Goal: Task Accomplishment & Management: Use online tool/utility

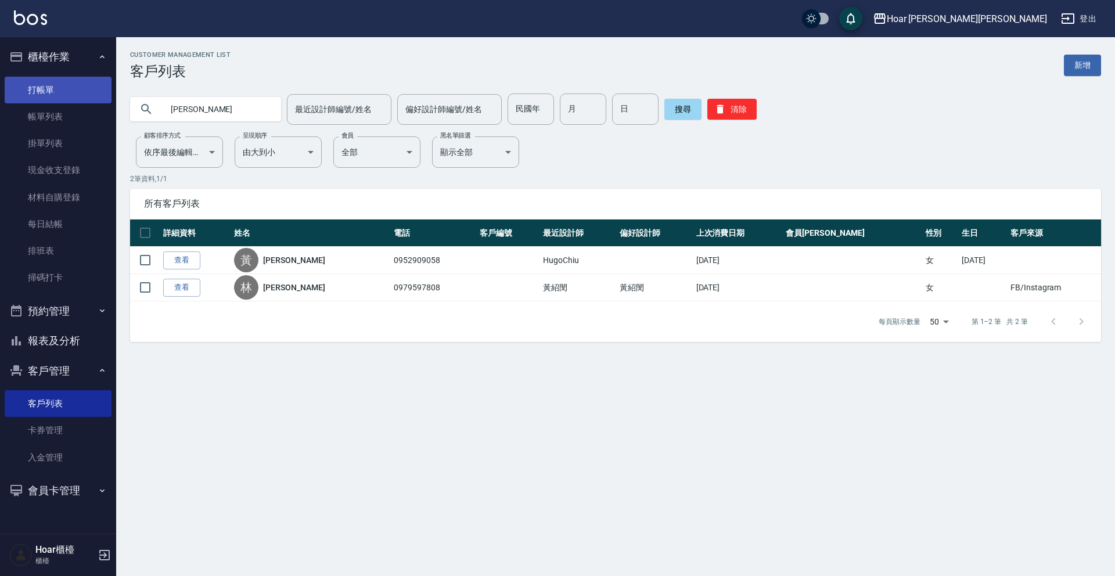
click at [50, 94] on link "打帳單" at bounding box center [58, 90] width 107 height 27
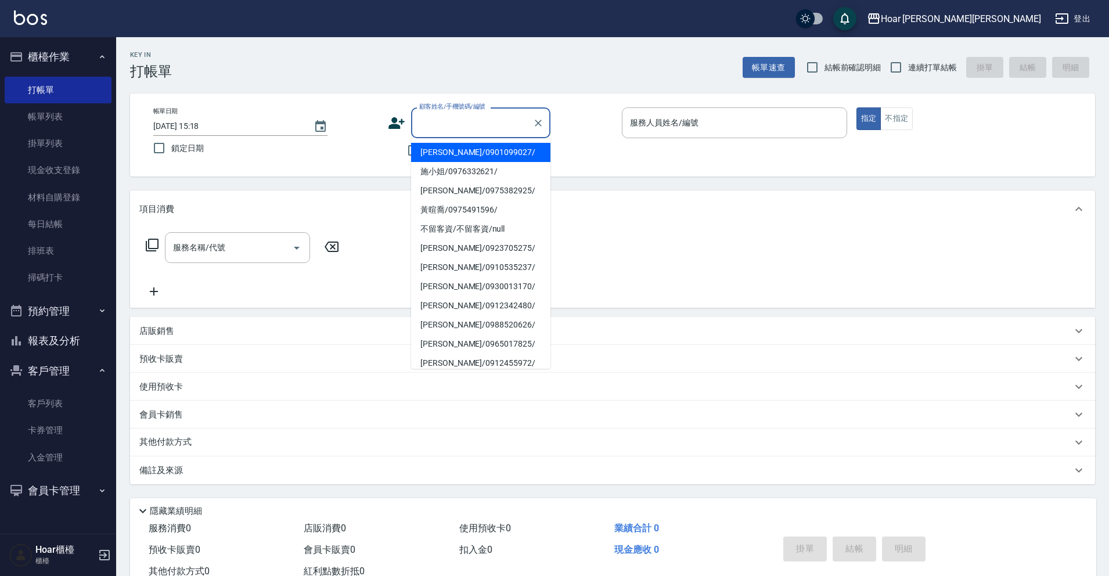
click at [454, 129] on input "顧客姓名/手機號碼/編號" at bounding box center [471, 123] width 111 height 20
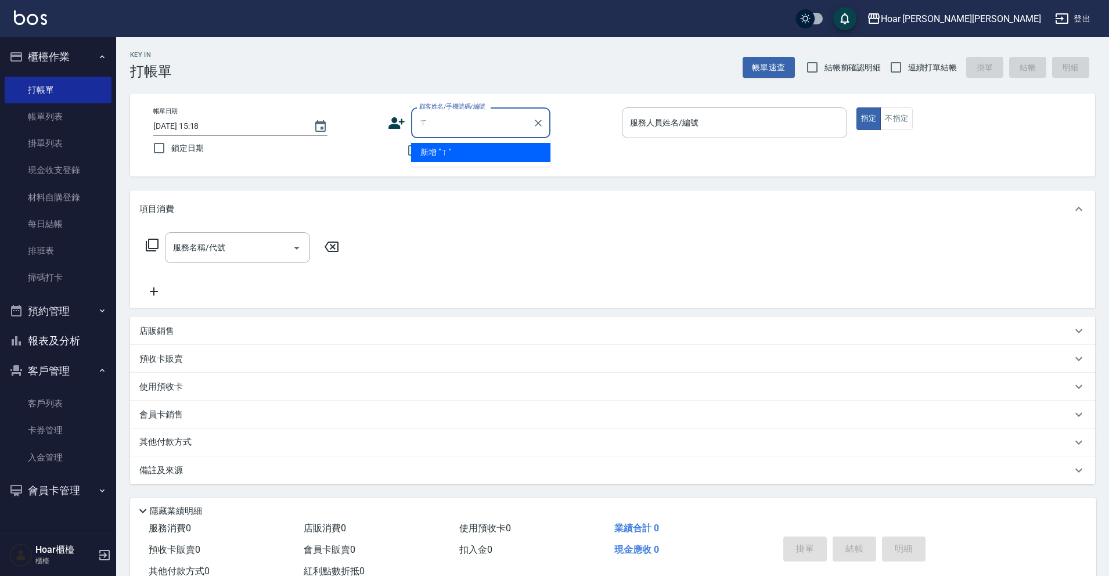
scroll to position [1, 0]
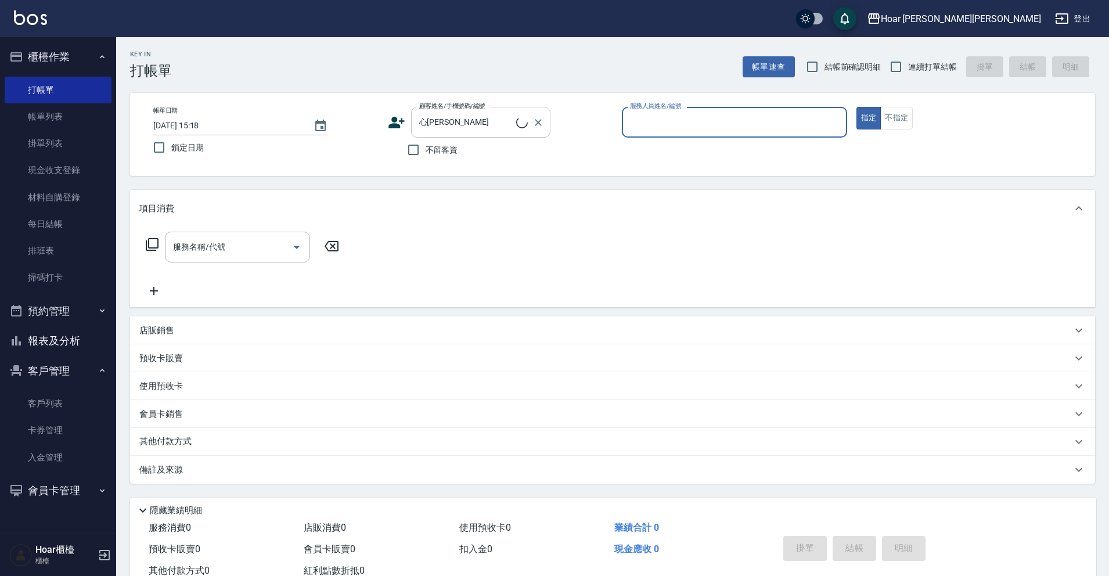
click at [476, 123] on input "心[PERSON_NAME]" at bounding box center [466, 122] width 100 height 20
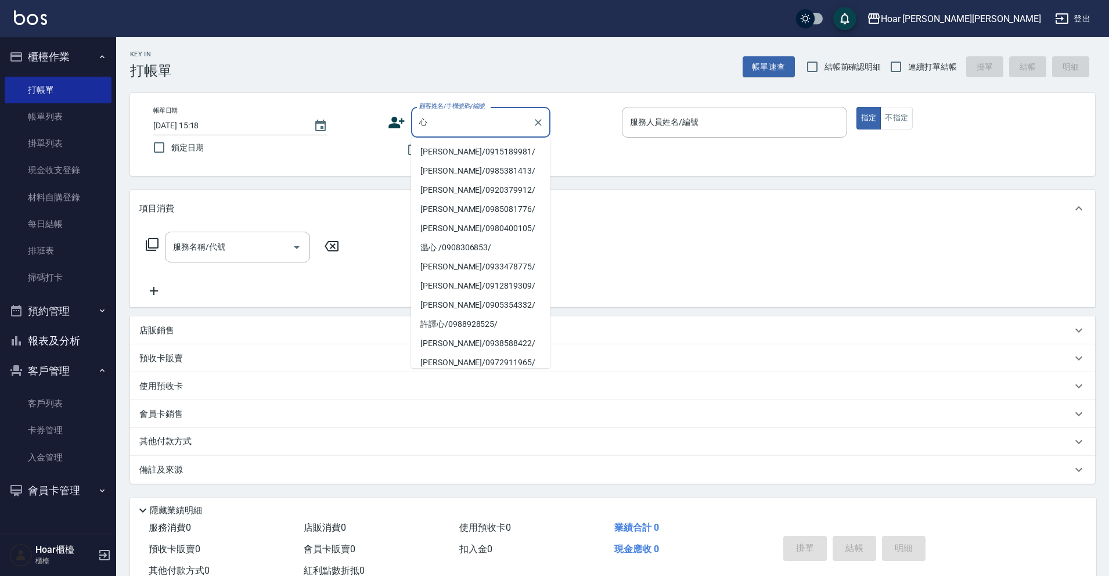
drag, startPoint x: 456, startPoint y: 152, endPoint x: 442, endPoint y: 160, distance: 16.1
click at [456, 152] on li "[PERSON_NAME]/0915189981/" at bounding box center [480, 151] width 139 height 19
type input "[PERSON_NAME]/0915189981/"
type input "RIO-2"
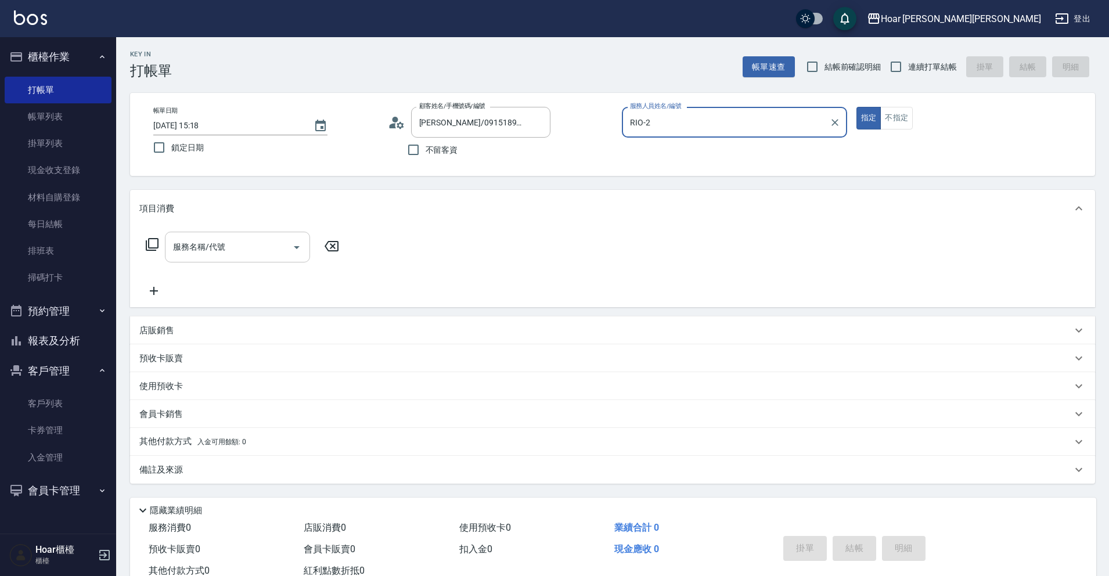
click at [292, 244] on icon "Open" at bounding box center [297, 247] width 14 height 14
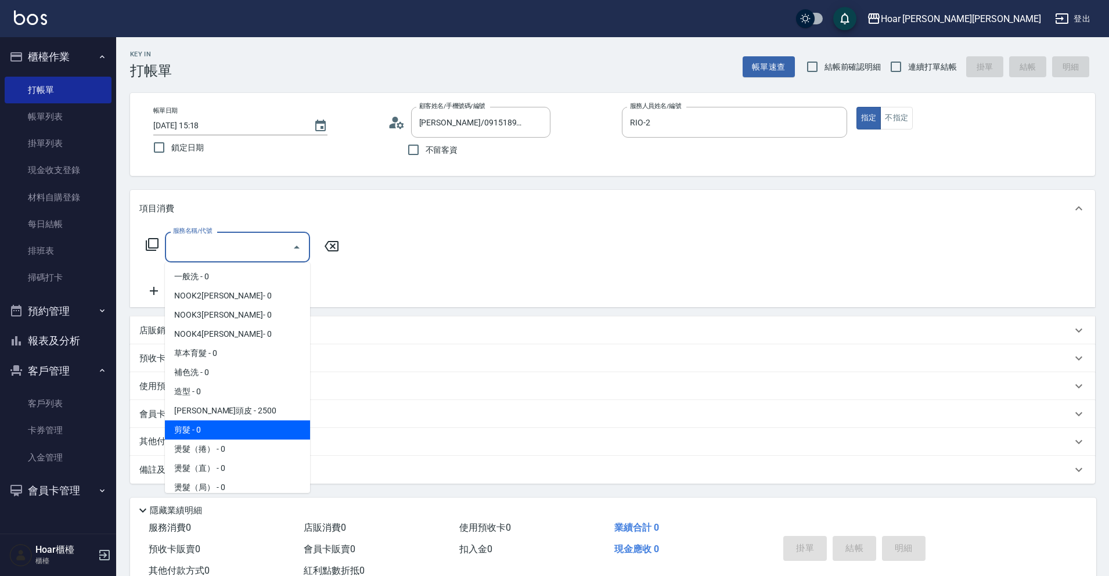
click at [252, 422] on span "剪髮 - 0" at bounding box center [237, 429] width 145 height 19
type input "剪髮(201)"
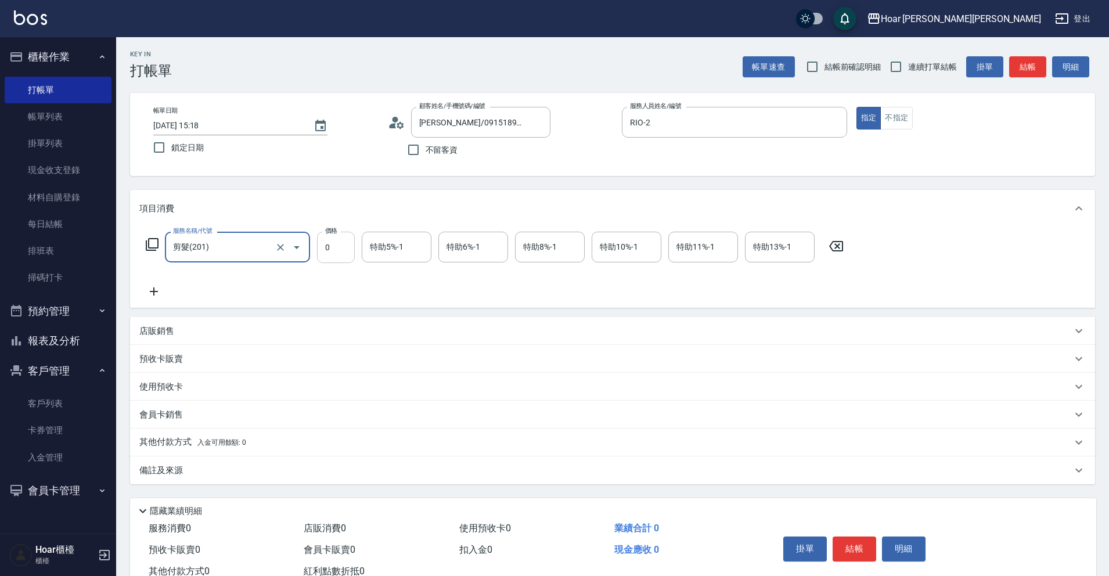
click at [346, 251] on input "0" at bounding box center [336, 247] width 38 height 31
type input "700"
click at [419, 291] on div "服務名稱/代號 剪髮(201) 服務名稱/代號 價格 700 價格 特助5%-1 特助5%-1 特助6%-1 特助6%-1 特助8%-1 特助8%-1 特助1…" at bounding box center [494, 265] width 711 height 67
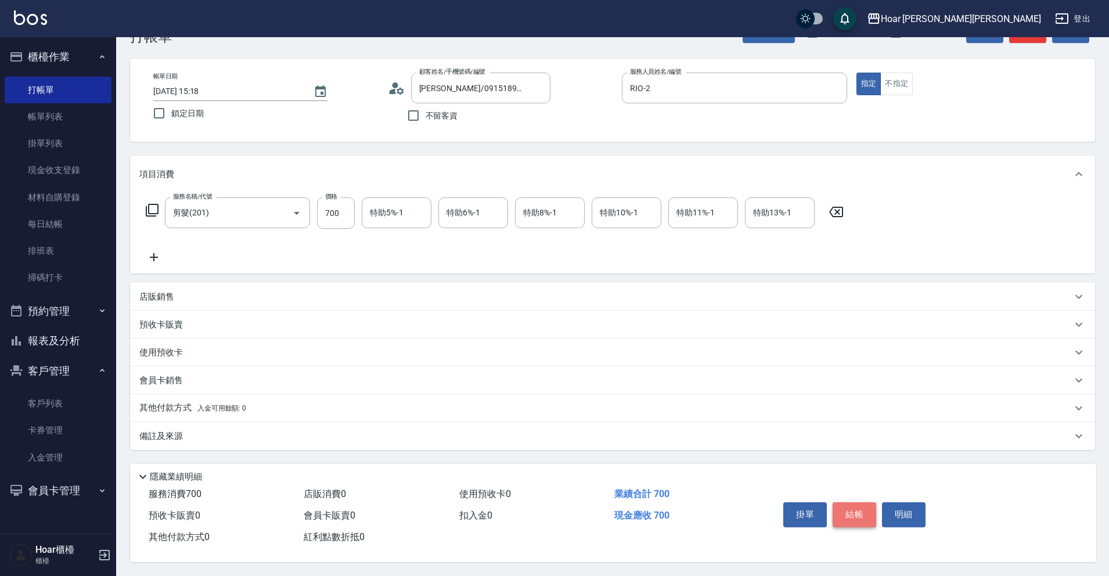
click at [853, 513] on button "結帳" at bounding box center [855, 514] width 44 height 24
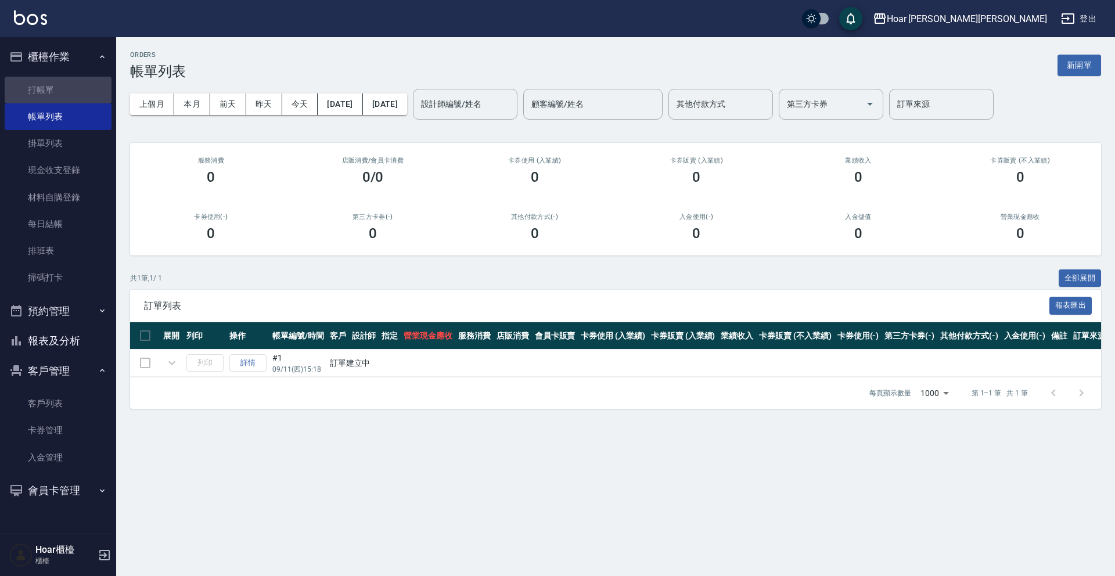
drag, startPoint x: 41, startPoint y: 93, endPoint x: 133, endPoint y: 91, distance: 92.3
click at [41, 93] on link "打帳單" at bounding box center [58, 90] width 107 height 27
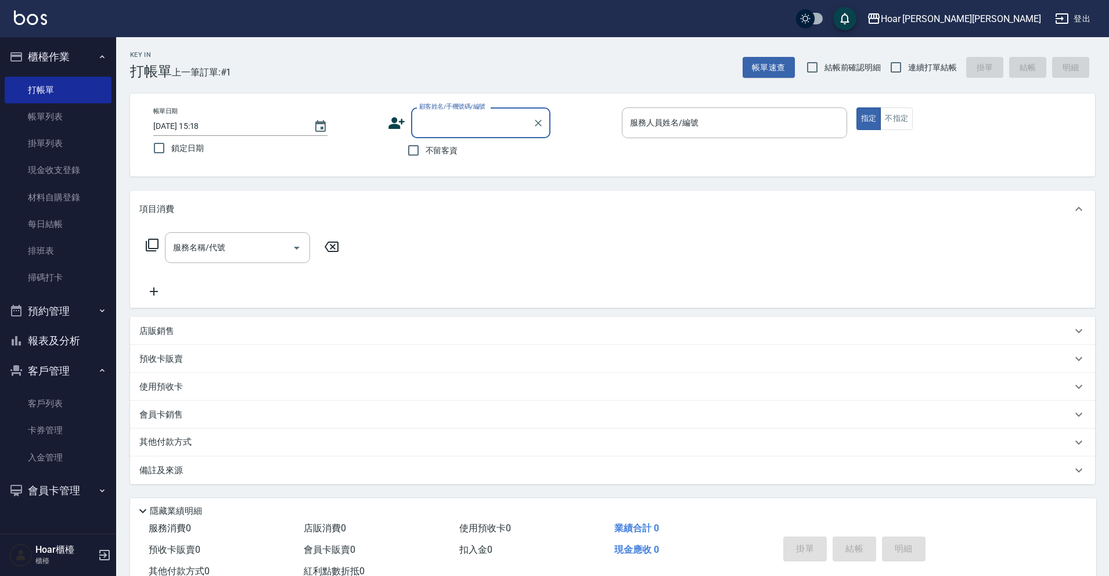
type input "x"
click at [470, 119] on input "羅樂" at bounding box center [471, 123] width 111 height 20
type input "羅樂"
click at [438, 149] on li "[PERSON_NAME]/0912168108/" at bounding box center [480, 152] width 139 height 19
type input "[PERSON_NAME]/0912168108/"
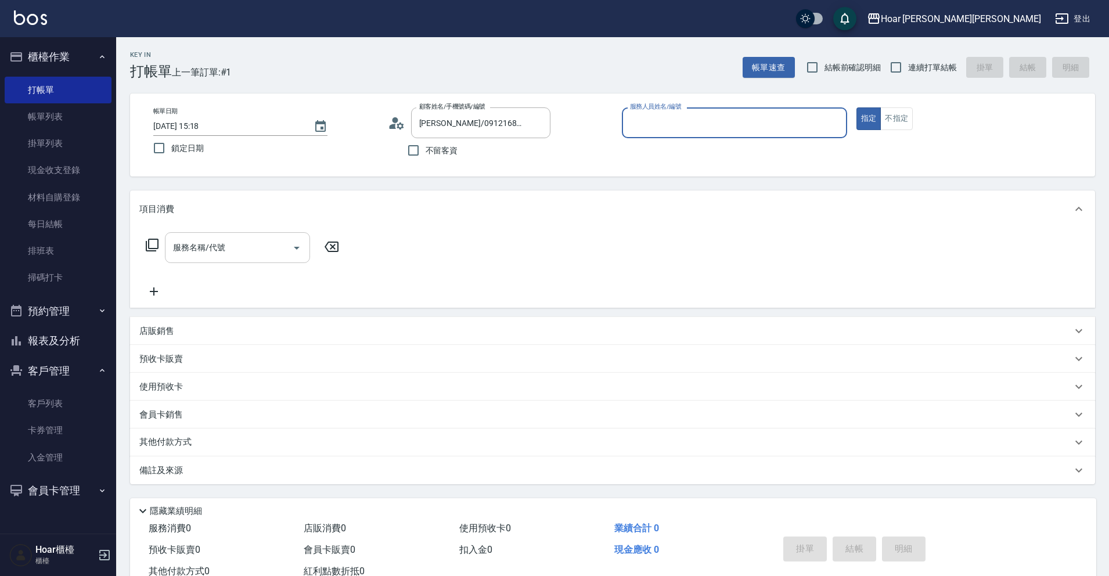
type input "RIO-2"
click at [260, 248] on input "服務名稱/代號" at bounding box center [228, 247] width 117 height 20
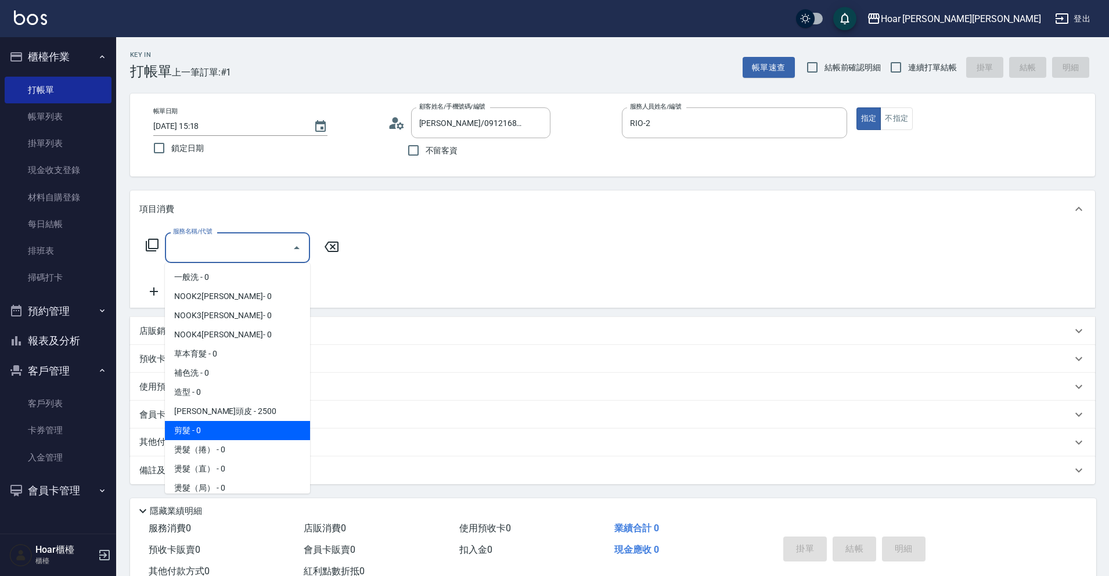
click at [222, 427] on span "剪髮 - 0" at bounding box center [237, 430] width 145 height 19
type input "剪髮(201)"
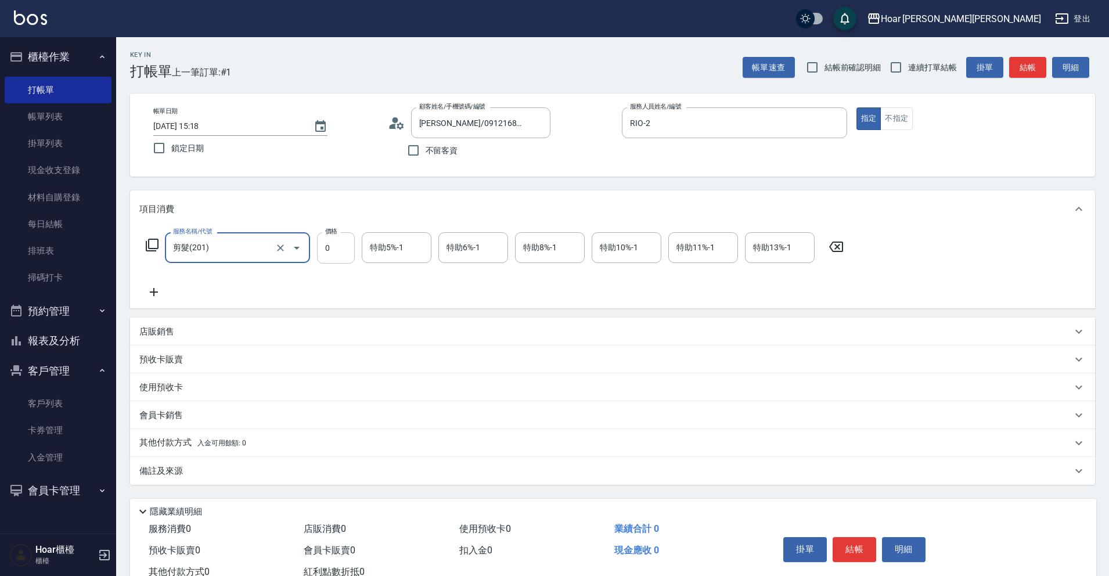
click at [350, 255] on input "0" at bounding box center [336, 247] width 38 height 31
type input "800"
click at [307, 288] on div "服務名稱/代號 剪髮(201) 服務名稱/代號 價格 800 價格 特助5%-1 特助5%-1 特助6%-1 特助6%-1 特助8%-1 特助8%-1 特助1…" at bounding box center [494, 265] width 711 height 67
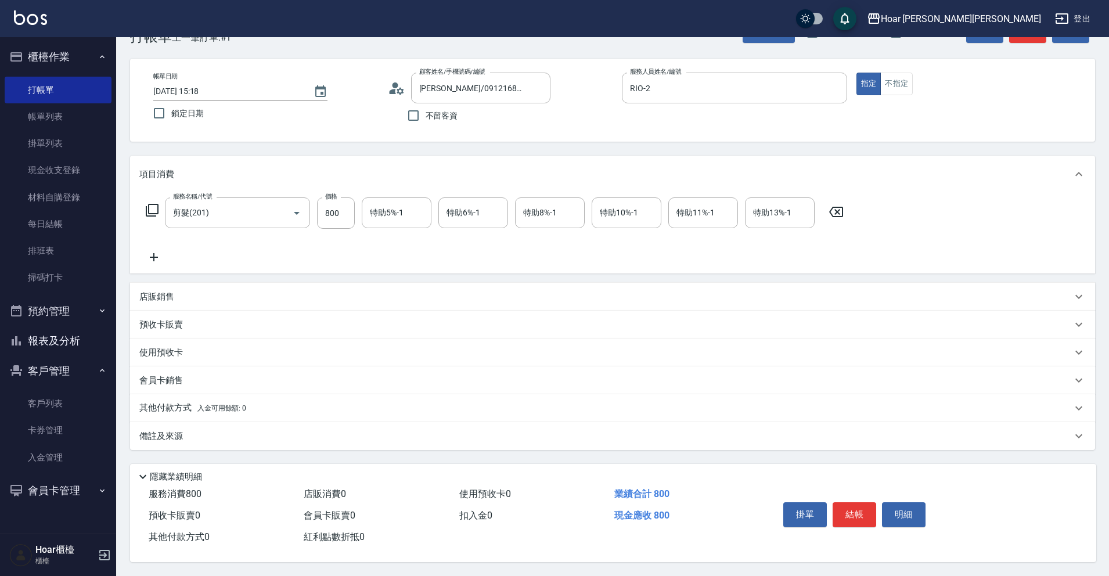
click at [860, 511] on button "結帳" at bounding box center [855, 514] width 44 height 24
